Goal: Task Accomplishment & Management: Manage account settings

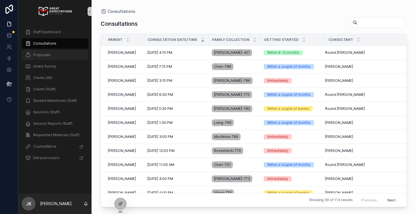
click at [40, 52] on div "Proposals" at bounding box center [55, 54] width 60 height 9
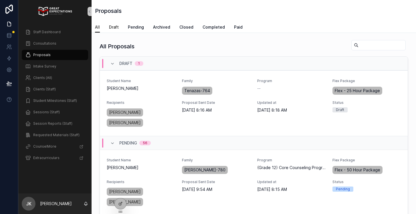
click at [115, 25] on span "Draft" at bounding box center [114, 27] width 10 height 6
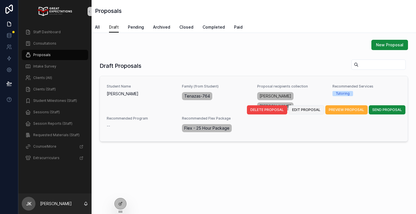
click at [309, 109] on span "EDIT PROPOSAL" at bounding box center [306, 110] width 28 height 5
click at [355, 109] on span "PREVIEW PROPOSAL" at bounding box center [347, 110] width 36 height 5
click at [314, 112] on span "EDIT PROPOSAL" at bounding box center [306, 110] width 28 height 5
click at [357, 110] on span "PREVIEW PROPOSAL" at bounding box center [347, 110] width 36 height 5
click at [379, 110] on span "SEND PROPOSAL" at bounding box center [388, 110] width 30 height 5
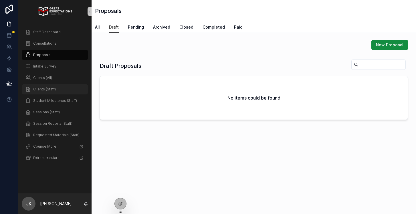
click at [54, 92] on div "Clients (Staff)" at bounding box center [55, 89] width 60 height 9
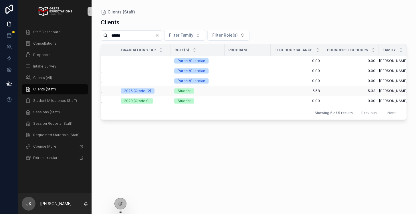
scroll to position [0, 46]
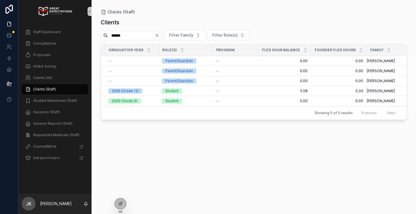
type input "******"
click at [160, 36] on icon "Clear" at bounding box center [157, 35] width 5 height 5
